Goal: Task Accomplishment & Management: Complete application form

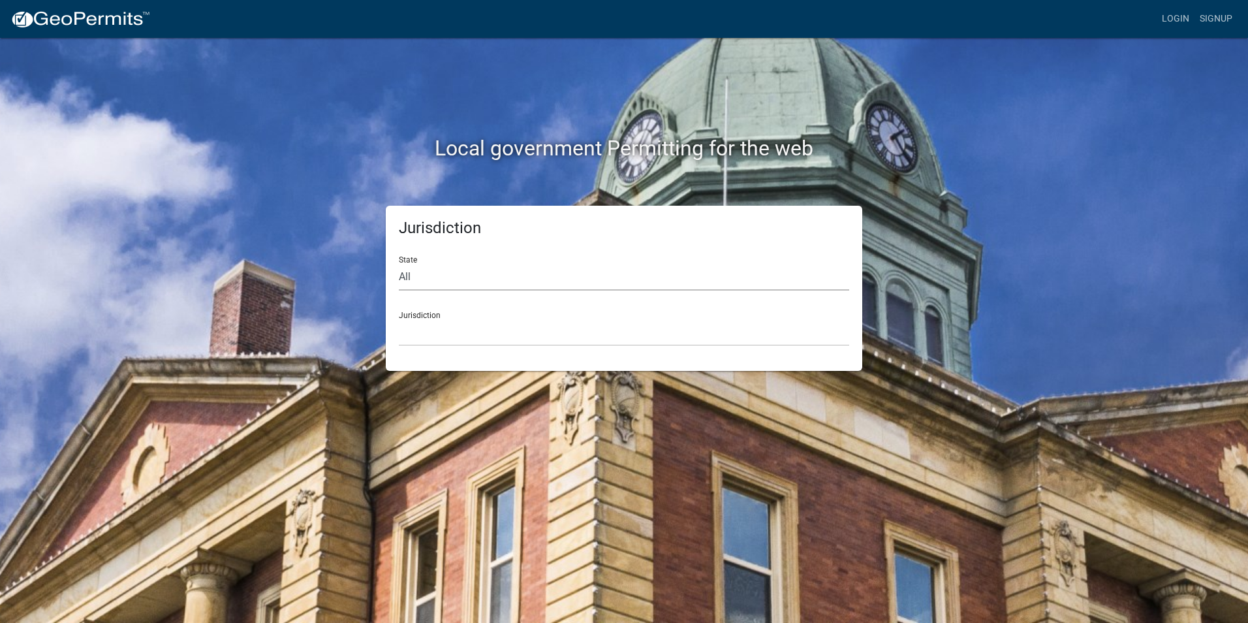
click at [407, 276] on select "All [US_STATE] [US_STATE] [US_STATE] [US_STATE] [US_STATE] [US_STATE] [US_STATE…" at bounding box center [624, 277] width 450 height 27
select select "[US_STATE]"
click at [399, 264] on select "All [US_STATE] [US_STATE] [US_STATE] [US_STATE] [US_STATE] [US_STATE] [US_STATE…" at bounding box center [624, 277] width 450 height 27
click at [435, 309] on div "Jurisdiction [GEOGRAPHIC_DATA], [US_STATE][PERSON_NAME][GEOGRAPHIC_DATA], [US_S…" at bounding box center [624, 323] width 450 height 45
click at [439, 326] on select "[GEOGRAPHIC_DATA], [US_STATE][PERSON_NAME][GEOGRAPHIC_DATA], [US_STATE][PERSON_…" at bounding box center [624, 332] width 450 height 27
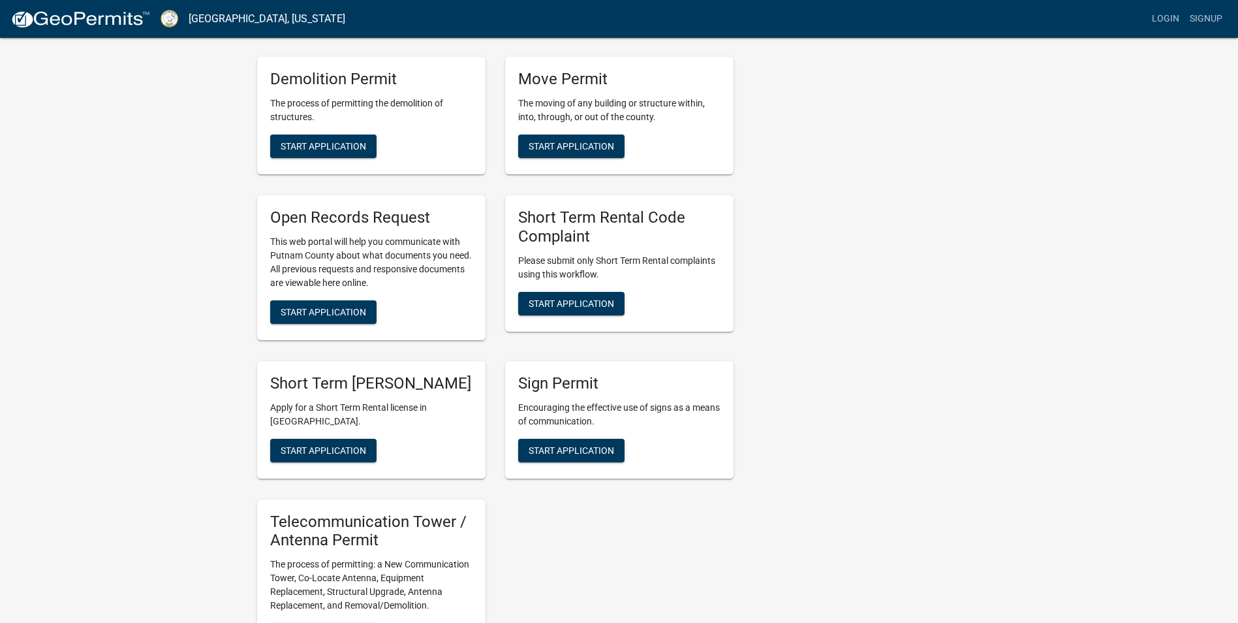
scroll to position [1044, 0]
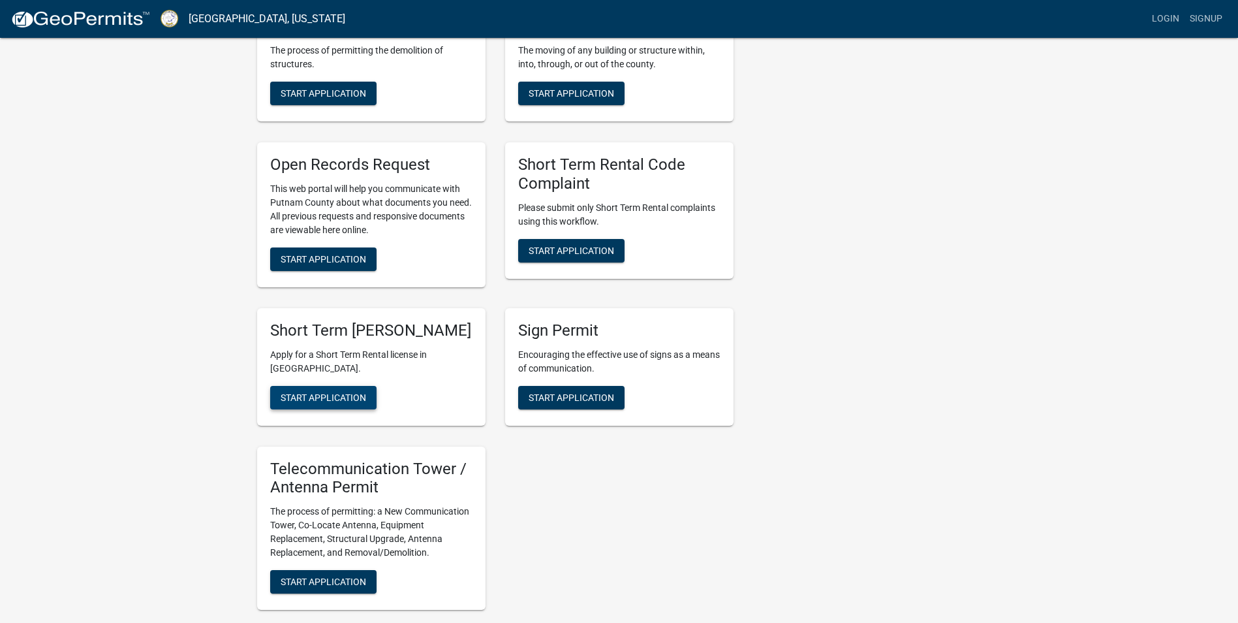
click at [317, 402] on span "Start Application" at bounding box center [324, 397] width 86 height 10
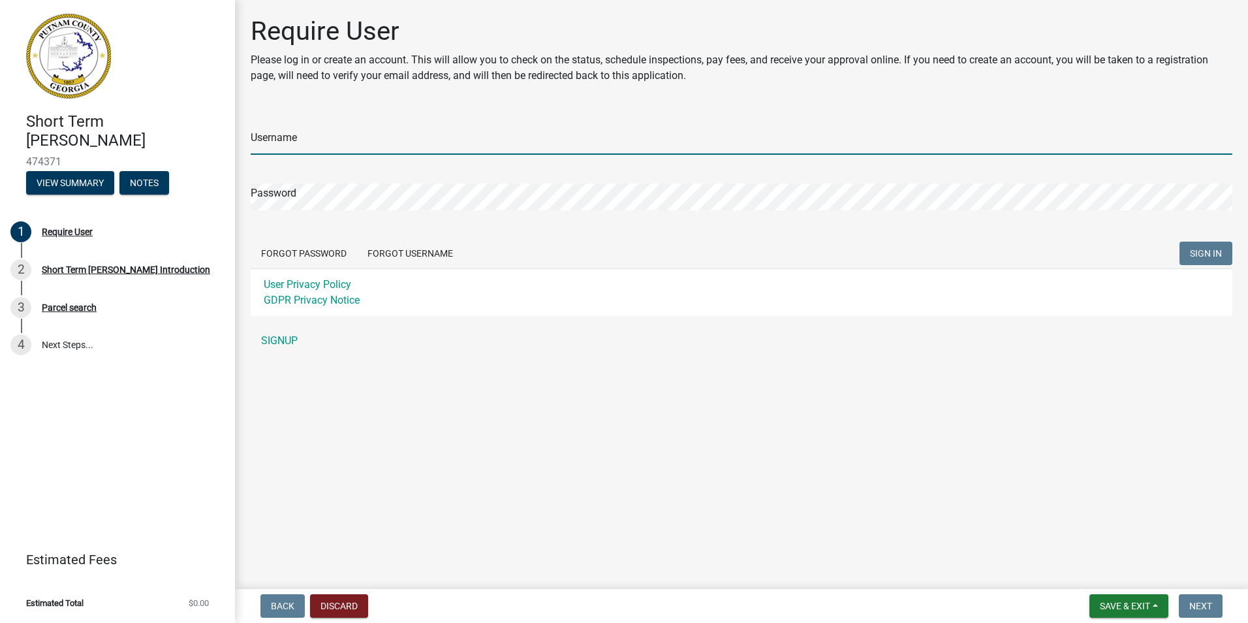
type input "kmarshall1"
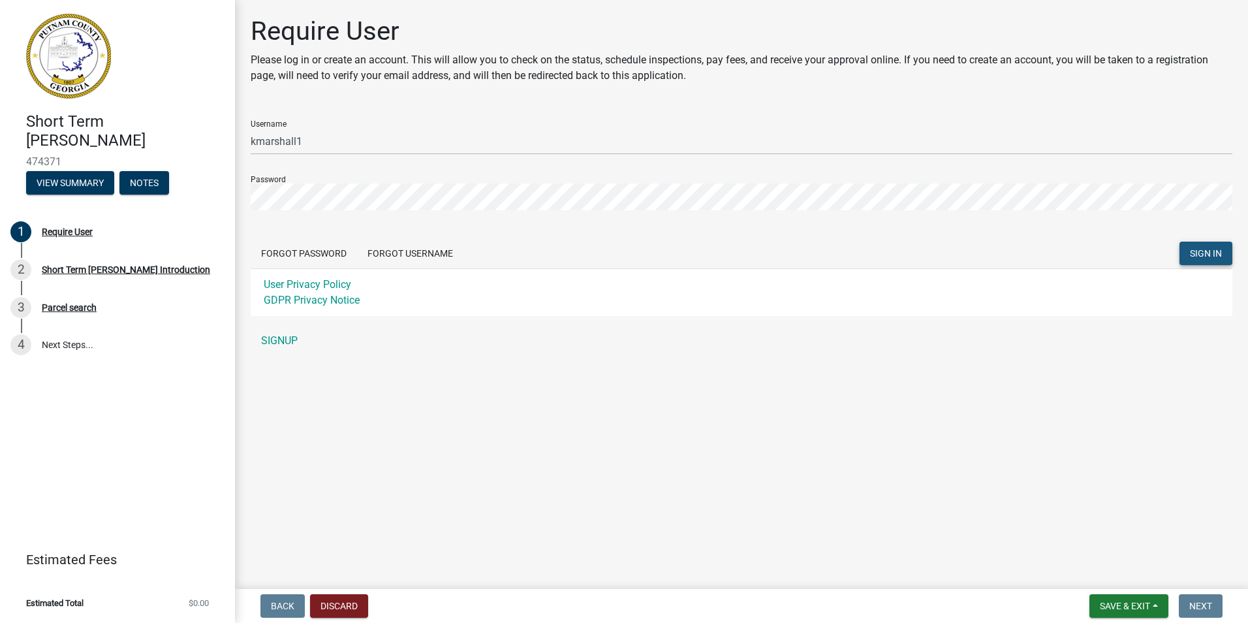
click at [1200, 253] on span "SIGN IN" at bounding box center [1206, 253] width 32 height 10
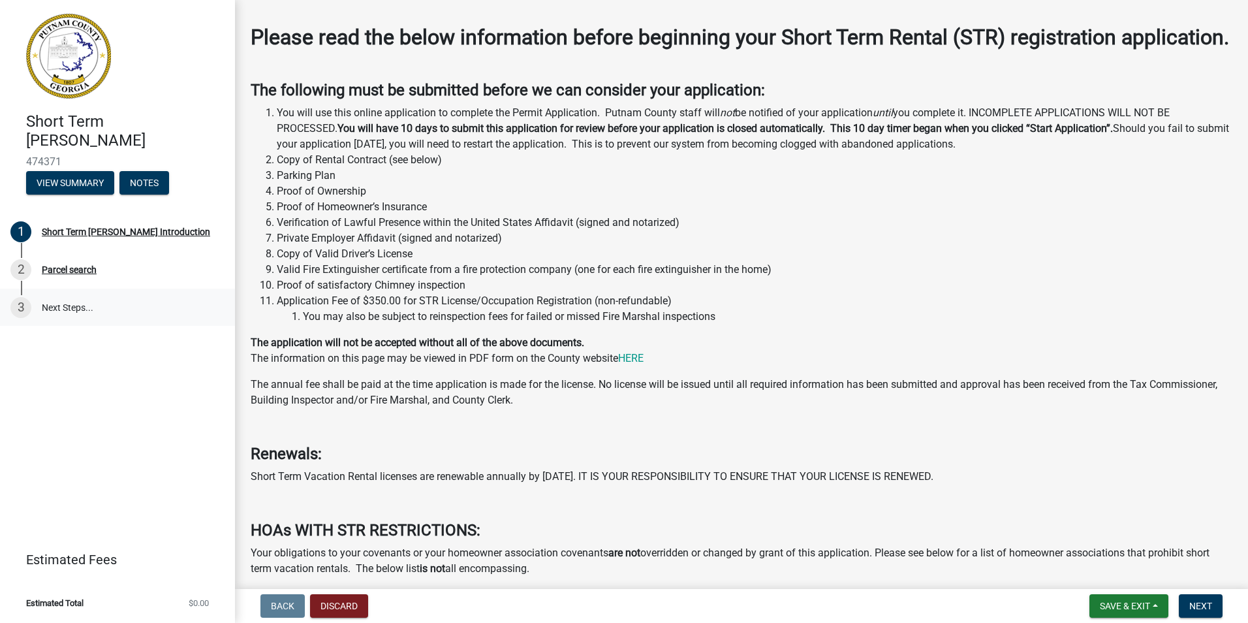
scroll to position [131, 0]
click at [81, 270] on div "Parcel search" at bounding box center [69, 269] width 55 height 9
click at [57, 259] on div "2 Parcel search" at bounding box center [112, 269] width 204 height 21
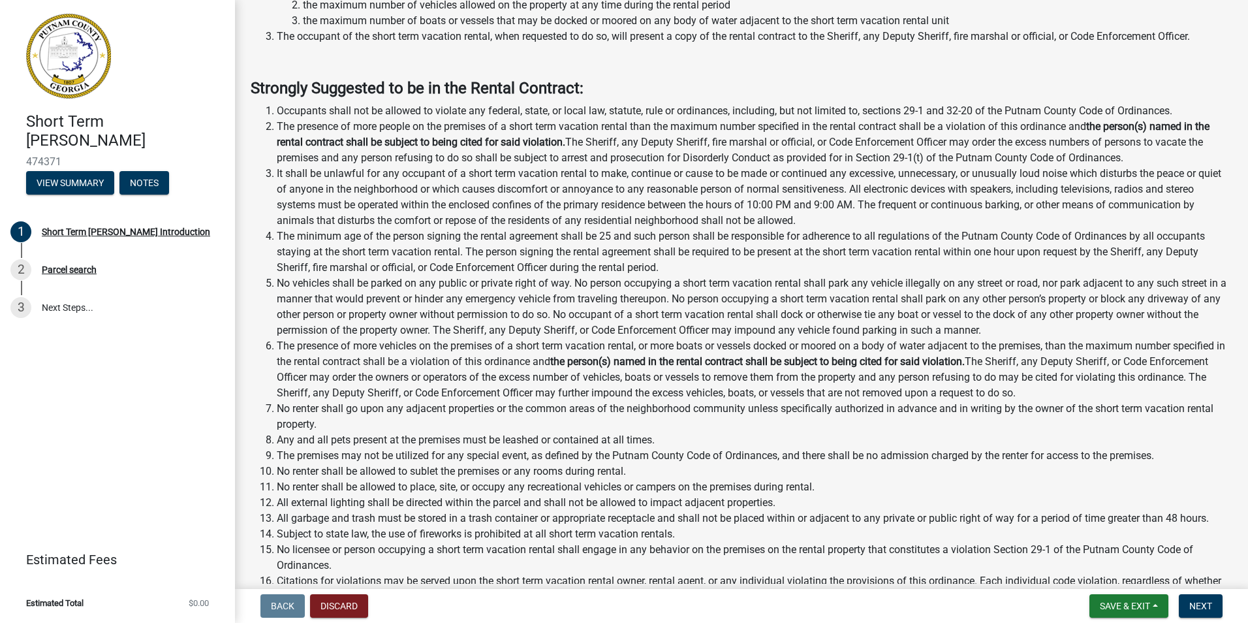
scroll to position [1450, 0]
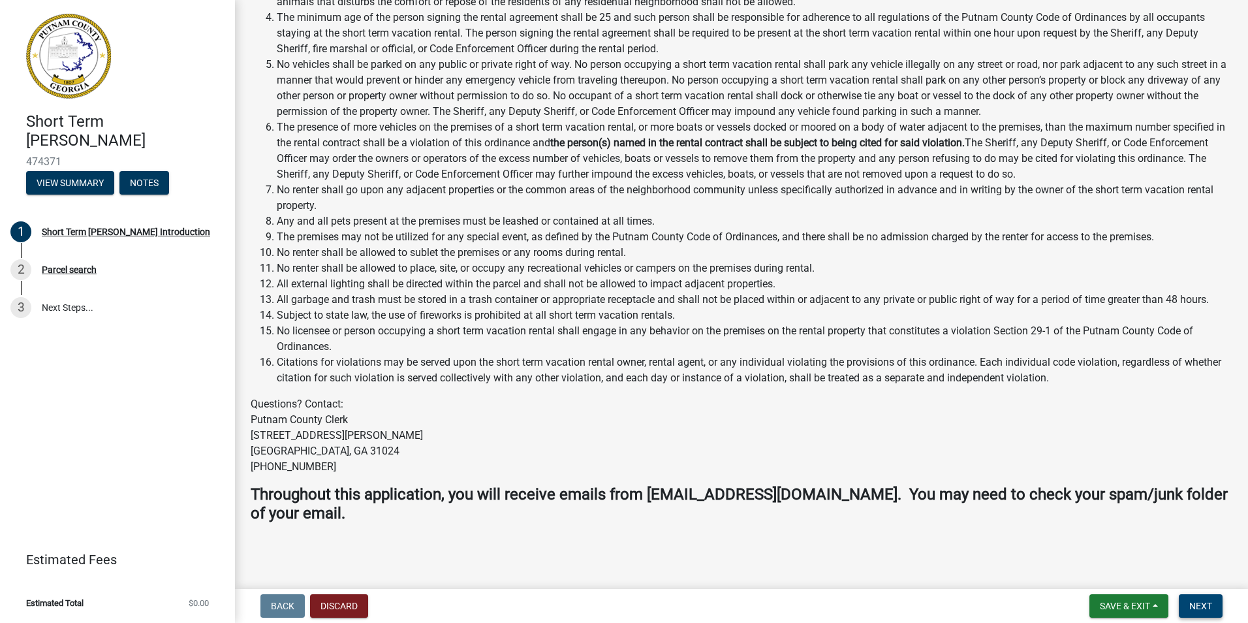
click at [1203, 608] on span "Next" at bounding box center [1200, 606] width 23 height 10
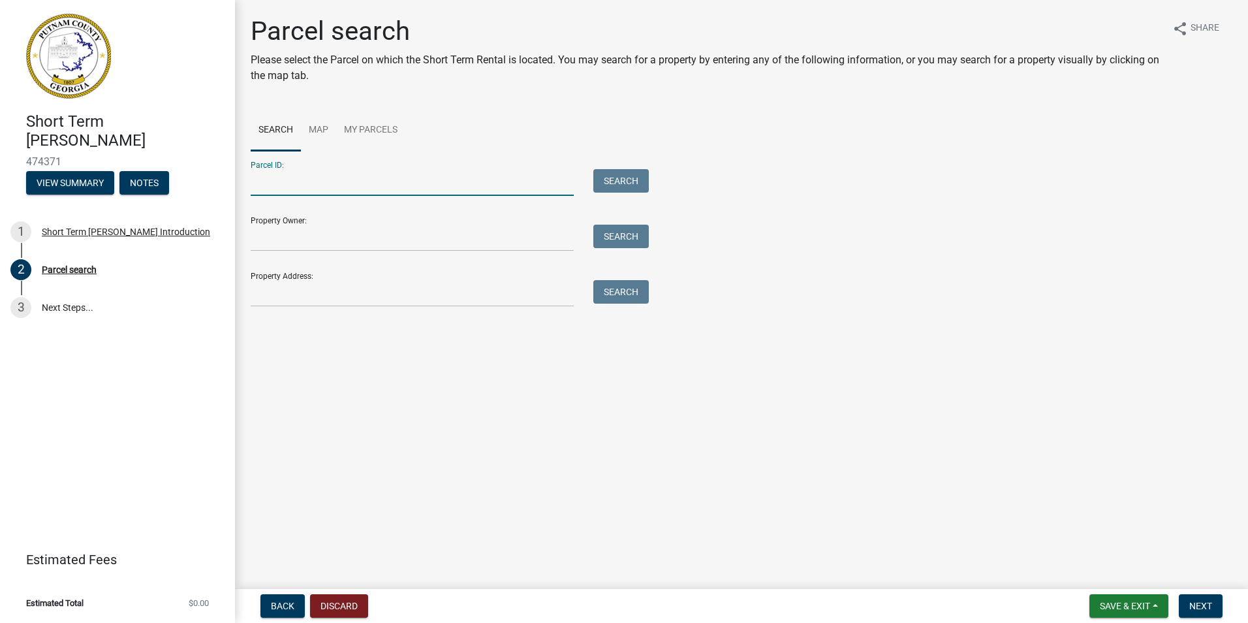
click at [409, 189] on input "Parcel ID:" at bounding box center [412, 182] width 323 height 27
click at [377, 128] on link "My Parcels" at bounding box center [370, 131] width 69 height 42
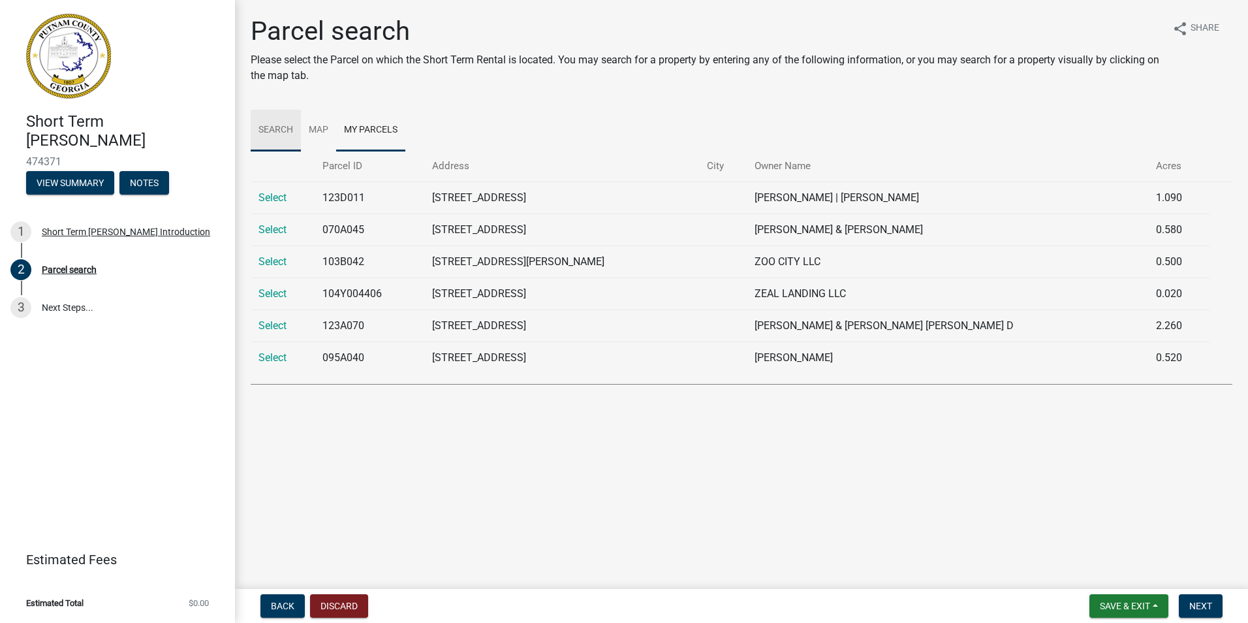
click at [273, 131] on link "Search" at bounding box center [276, 131] width 50 height 42
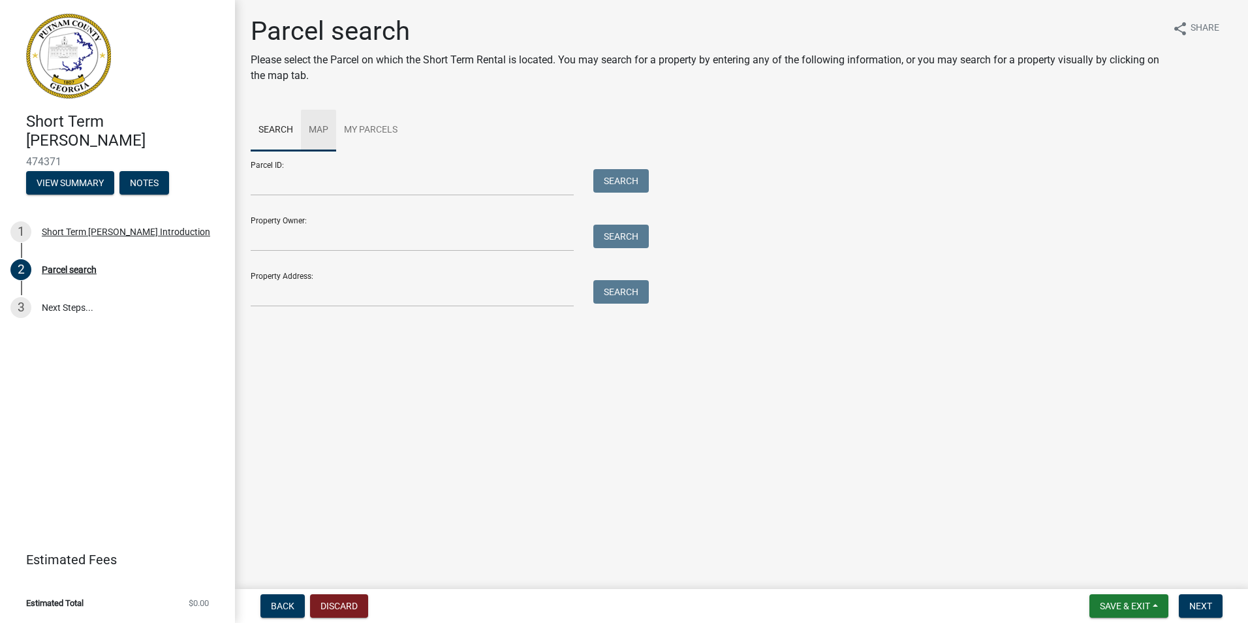
click at [319, 130] on link "Map" at bounding box center [318, 131] width 35 height 42
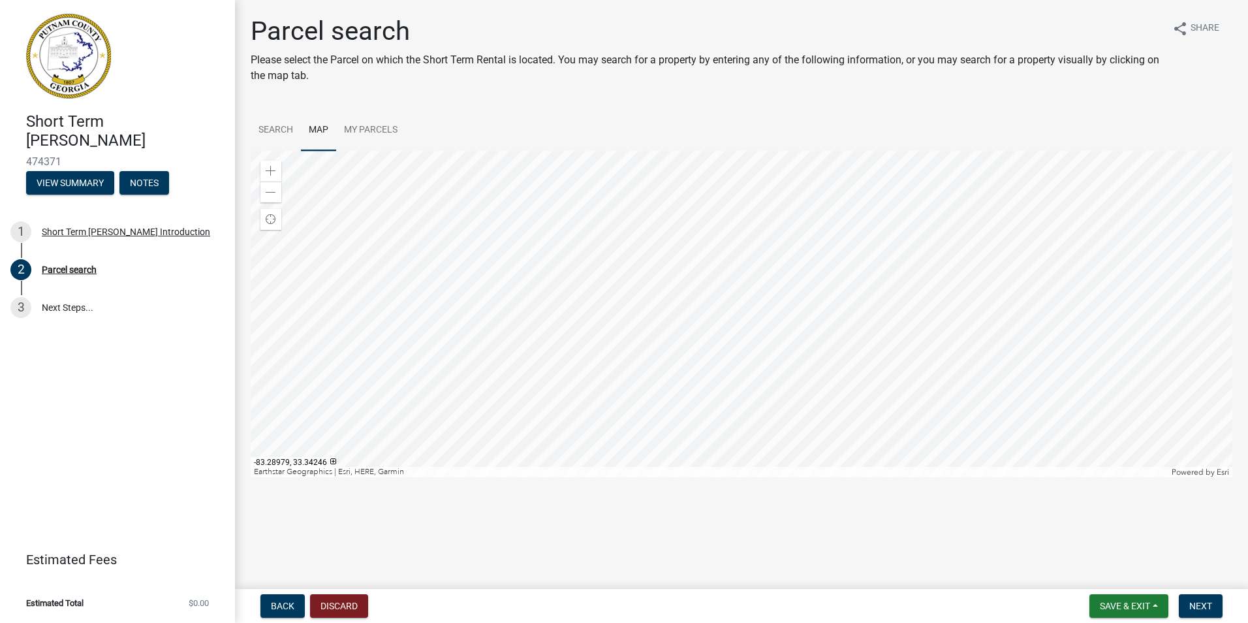
click at [845, 285] on div at bounding box center [742, 314] width 982 height 326
click at [702, 373] on div at bounding box center [742, 314] width 982 height 326
click at [675, 384] on div at bounding box center [742, 314] width 982 height 326
click at [660, 317] on div at bounding box center [742, 314] width 982 height 326
click at [721, 364] on div at bounding box center [742, 314] width 982 height 326
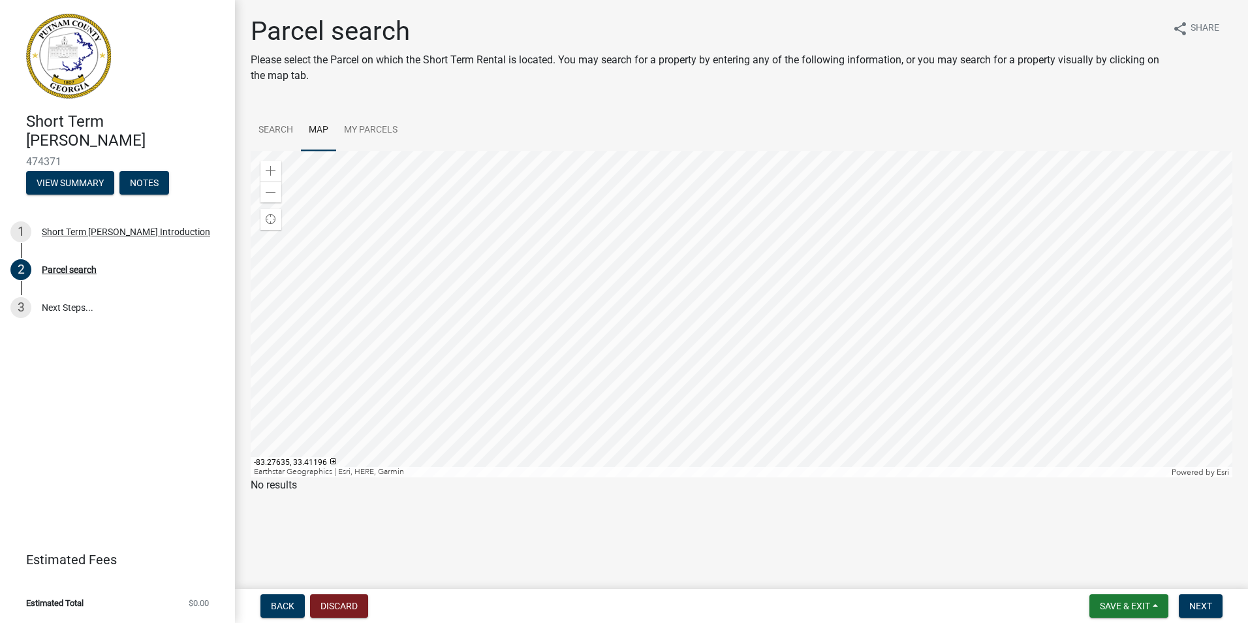
click at [720, 327] on div at bounding box center [742, 314] width 982 height 326
click at [587, 456] on div at bounding box center [742, 314] width 982 height 326
click at [705, 477] on div at bounding box center [742, 314] width 982 height 326
click at [813, 373] on div at bounding box center [742, 314] width 982 height 326
click at [802, 445] on div at bounding box center [742, 314] width 982 height 326
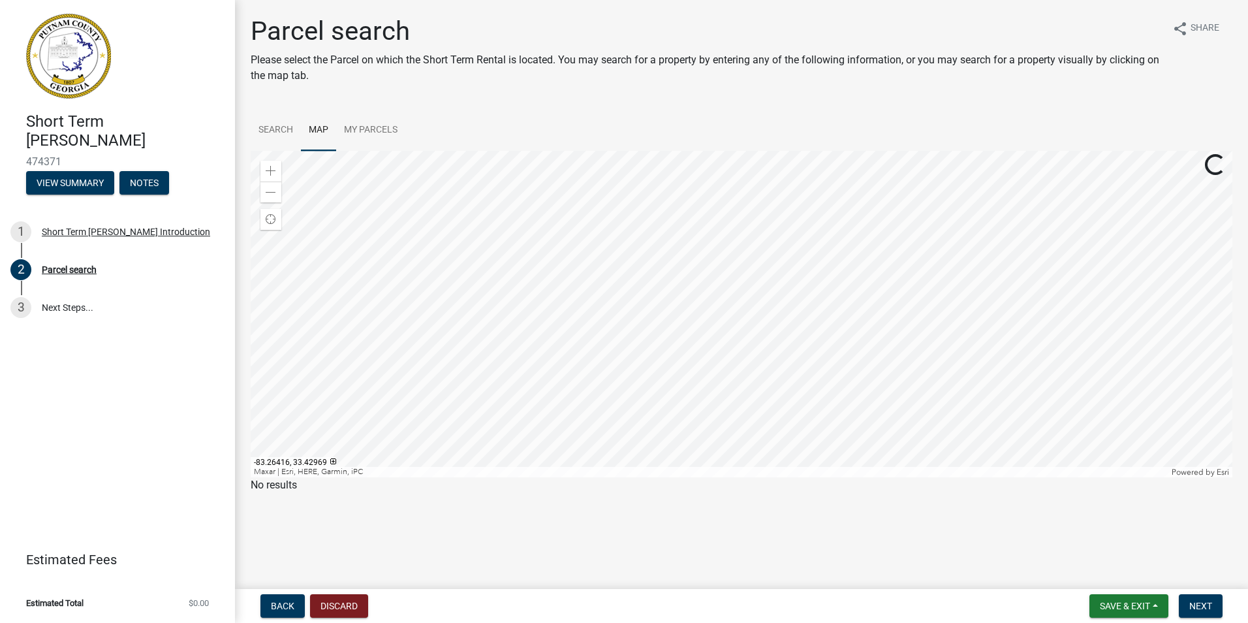
click at [841, 446] on div at bounding box center [742, 314] width 982 height 326
click at [830, 424] on div at bounding box center [742, 314] width 982 height 326
click at [840, 432] on div at bounding box center [742, 314] width 982 height 326
click at [758, 249] on div at bounding box center [742, 314] width 982 height 326
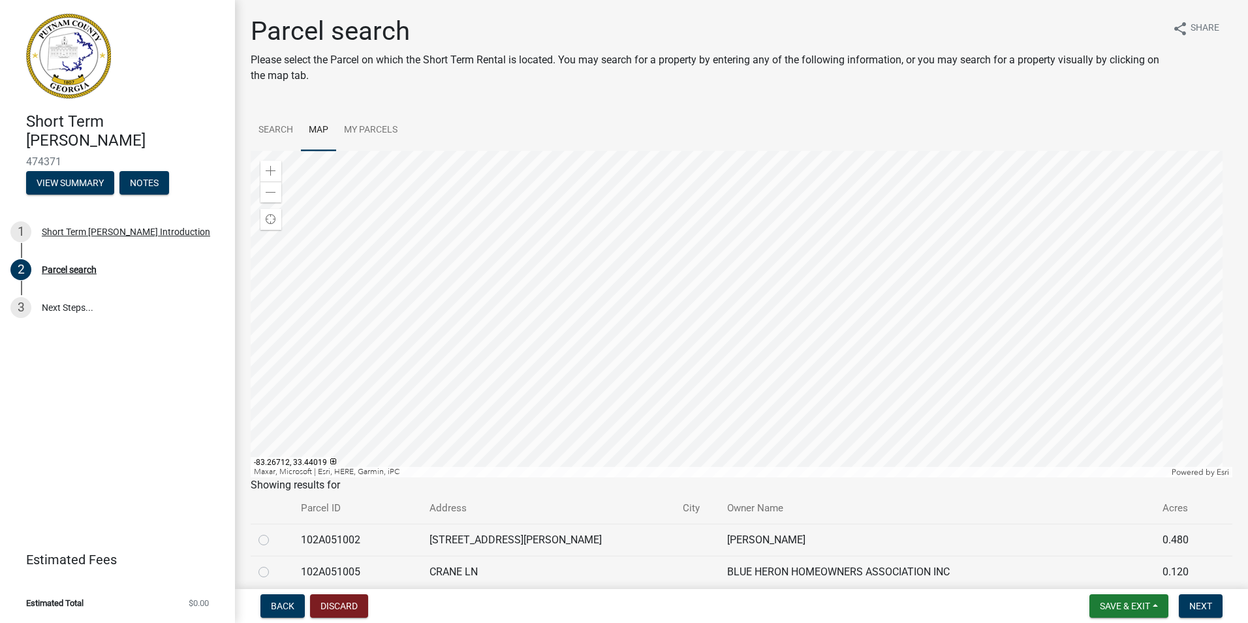
click at [785, 153] on div at bounding box center [742, 314] width 982 height 326
click at [764, 151] on div at bounding box center [742, 314] width 982 height 326
click at [1009, 477] on div at bounding box center [742, 314] width 982 height 326
click at [952, 409] on div at bounding box center [742, 314] width 982 height 326
click at [838, 222] on div at bounding box center [742, 314] width 982 height 326
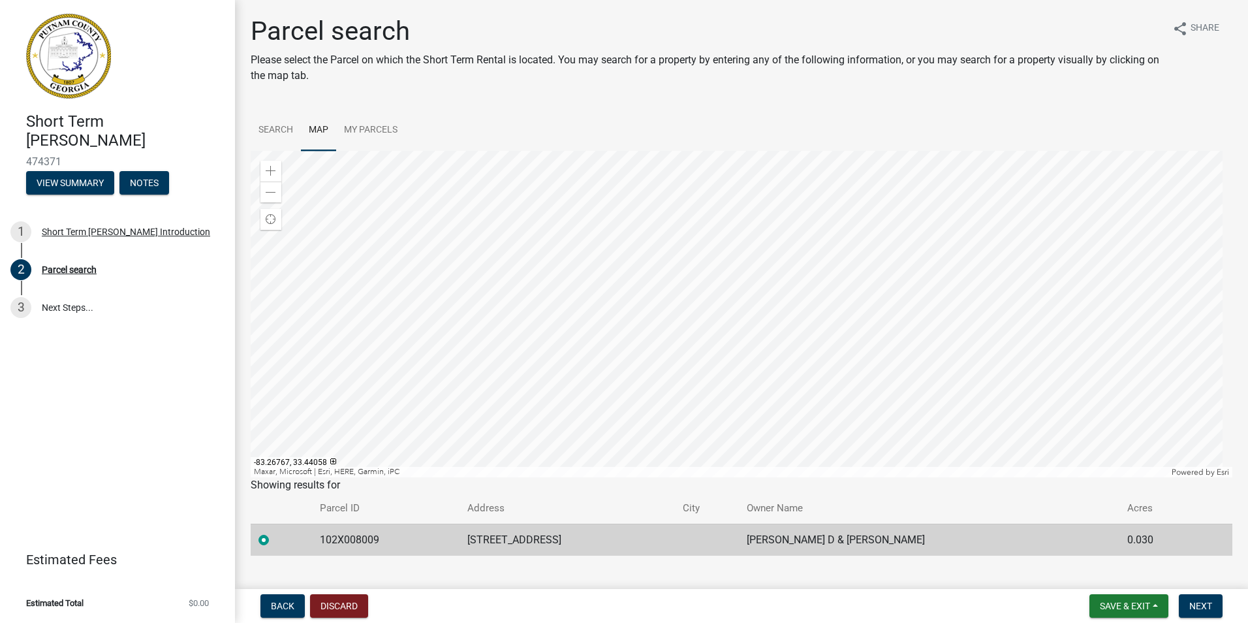
click at [839, 211] on div at bounding box center [742, 314] width 982 height 326
click at [846, 201] on div at bounding box center [742, 314] width 982 height 326
click at [844, 186] on div at bounding box center [742, 314] width 982 height 326
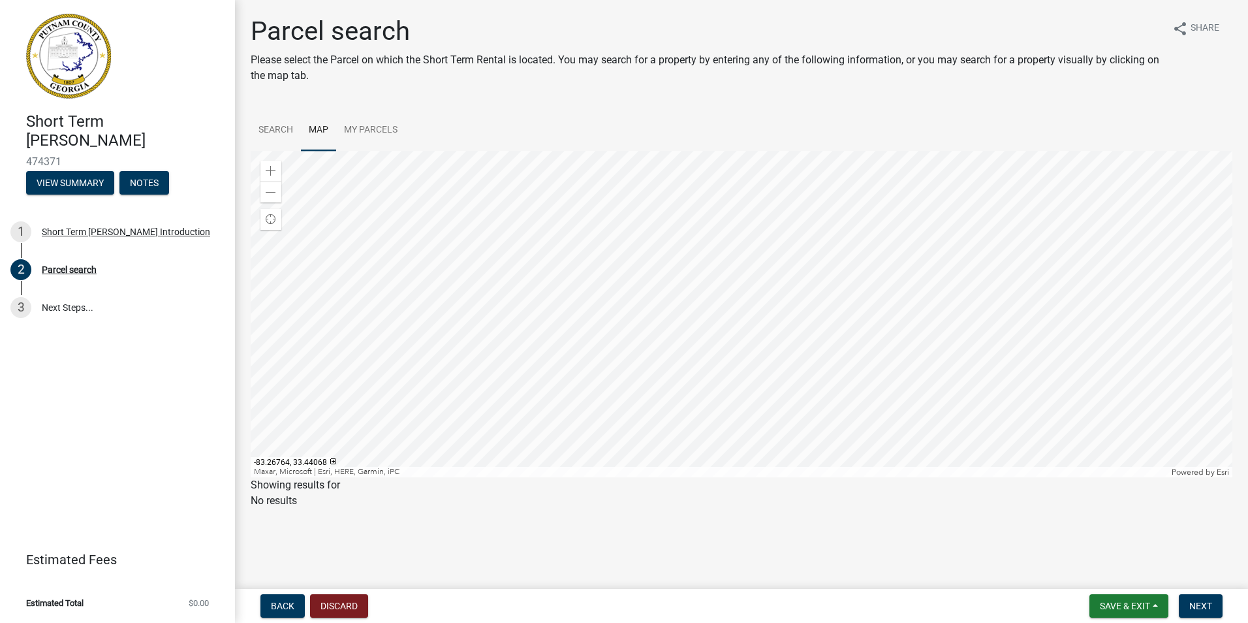
click at [850, 190] on div at bounding box center [742, 314] width 982 height 326
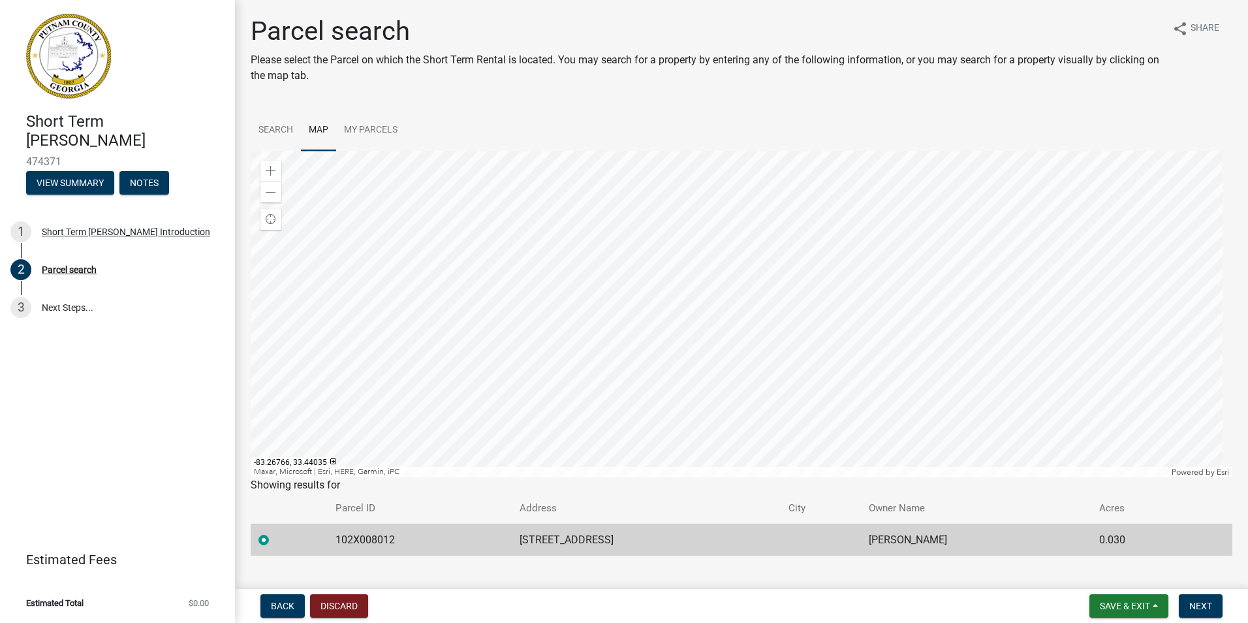
click at [841, 257] on div at bounding box center [742, 314] width 982 height 326
click at [866, 231] on div at bounding box center [742, 314] width 982 height 326
